Goal: Go to known website: Access a specific website the user already knows

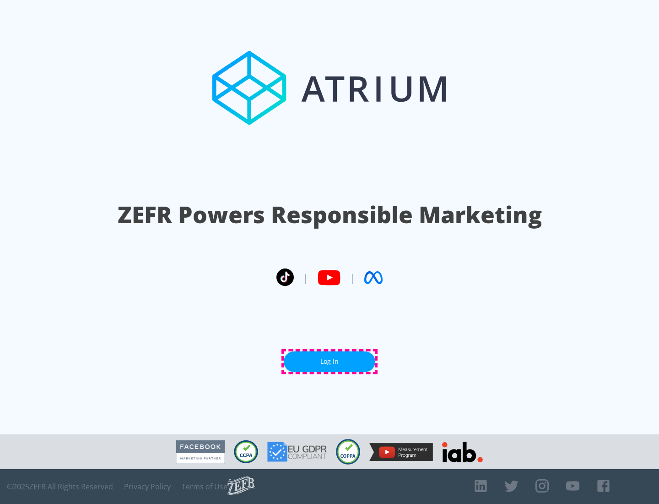
click at [330, 361] on link "Log In" at bounding box center [330, 361] width 92 height 21
